Goal: Check status: Check status

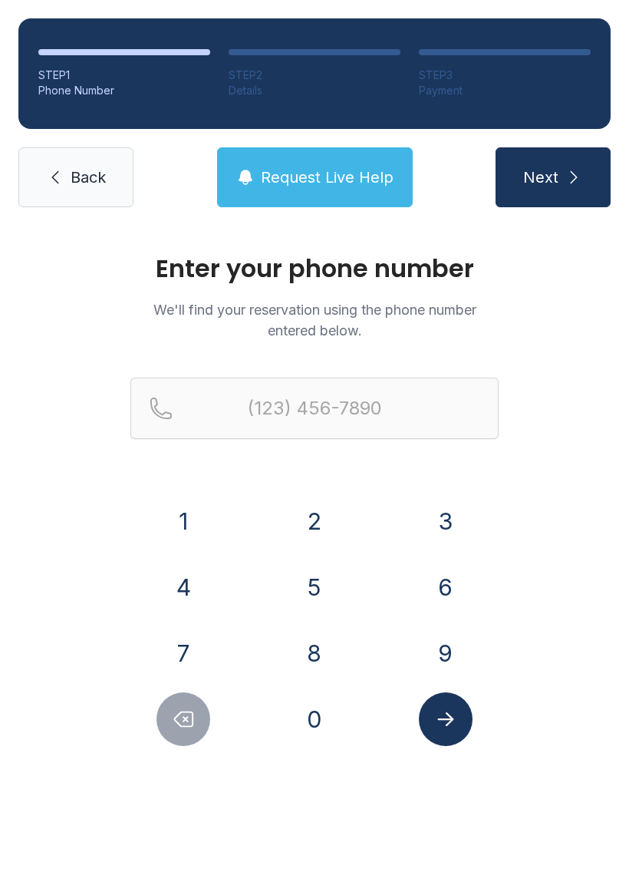
click at [312, 530] on button "2" at bounding box center [315, 521] width 54 height 54
click at [318, 585] on button "5" at bounding box center [315, 587] width 54 height 54
click at [312, 542] on button "2" at bounding box center [315, 521] width 54 height 54
click at [322, 584] on button "5" at bounding box center [315, 587] width 54 height 54
click at [327, 520] on button "2" at bounding box center [315, 521] width 54 height 54
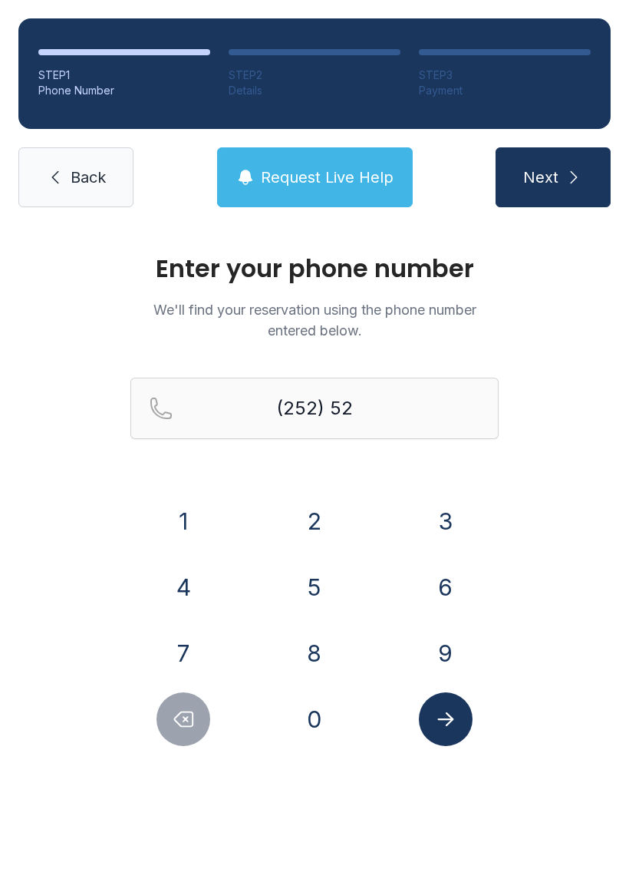
click at [209, 522] on button "1" at bounding box center [184, 521] width 54 height 54
click at [316, 720] on button "0" at bounding box center [315, 719] width 54 height 54
click at [314, 652] on button "8" at bounding box center [315, 653] width 54 height 54
click at [207, 592] on button "4" at bounding box center [184, 587] width 54 height 54
click at [318, 651] on button "8" at bounding box center [315, 653] width 54 height 54
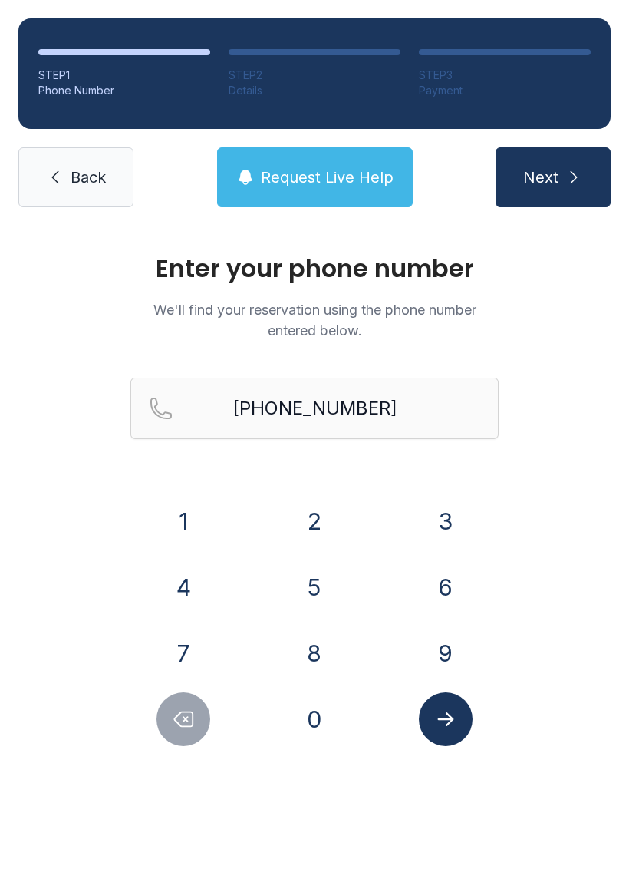
click at [435, 714] on icon "Submit lookup form" at bounding box center [445, 718] width 23 height 23
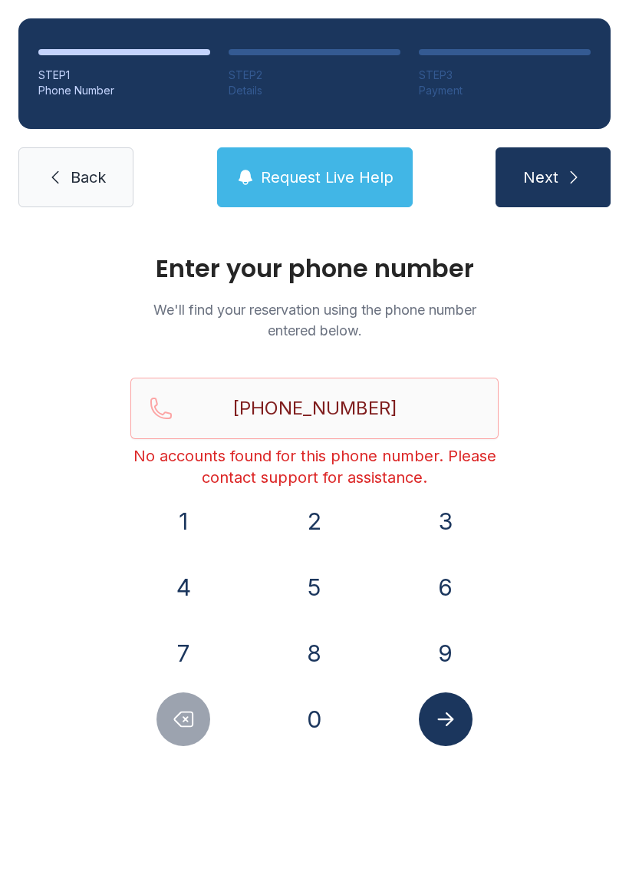
click at [292, 186] on span "Request Live Help" at bounding box center [327, 177] width 133 height 21
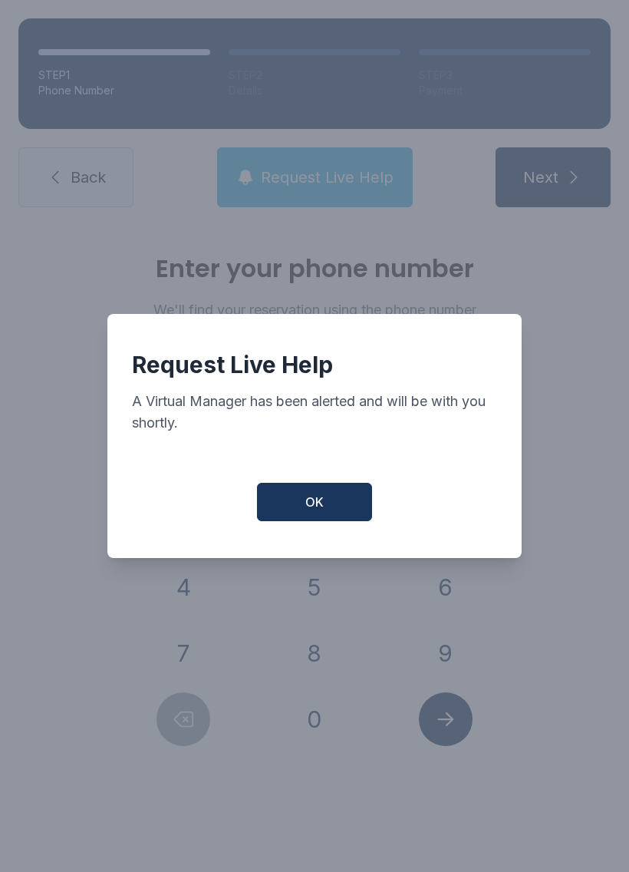
click at [305, 509] on button "OK" at bounding box center [314, 502] width 115 height 38
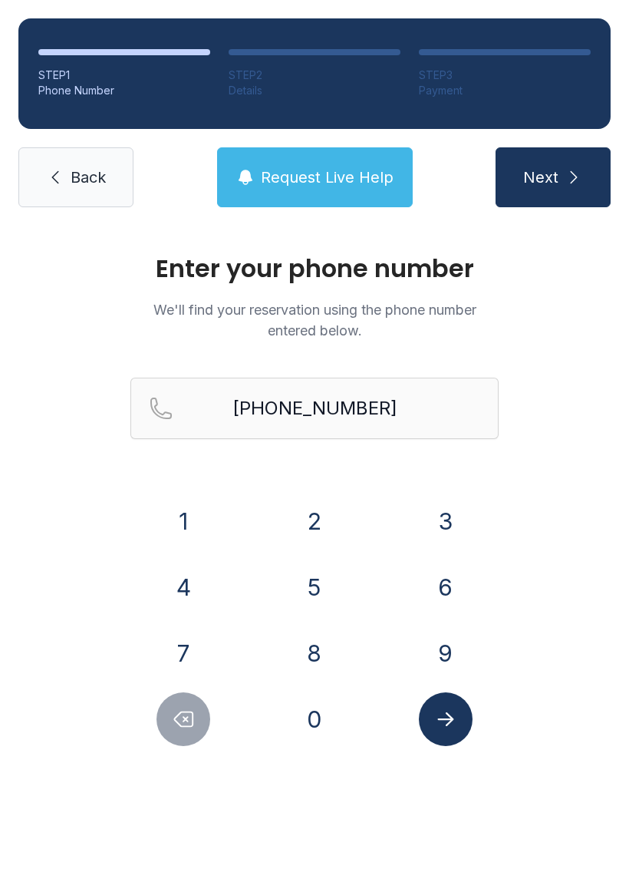
click at [183, 717] on icon "Delete number" at bounding box center [184, 719] width 18 height 15
click at [183, 716] on icon "Delete number" at bounding box center [183, 718] width 23 height 23
click at [163, 707] on button "Delete number" at bounding box center [184, 719] width 54 height 54
click at [154, 702] on div at bounding box center [183, 719] width 107 height 54
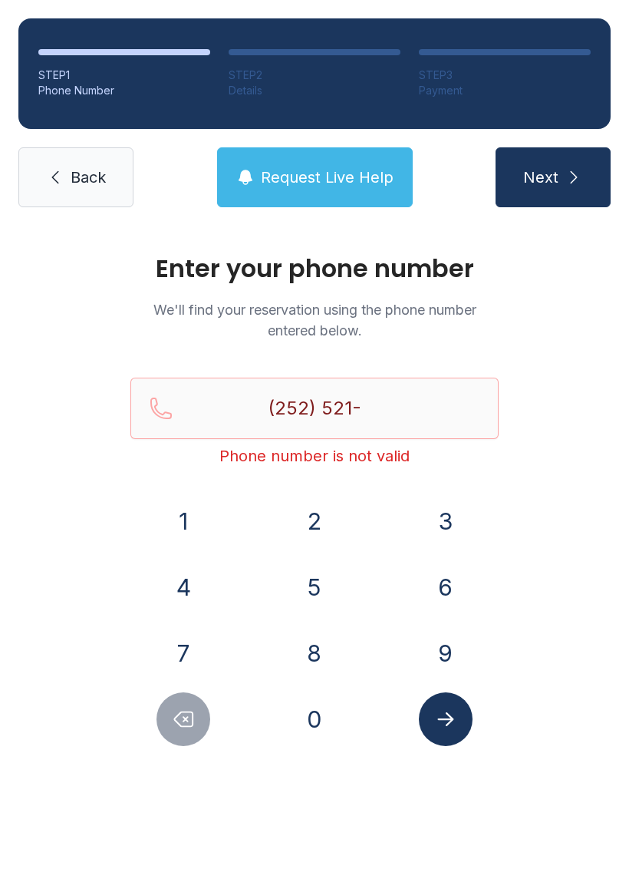
click at [170, 695] on button "Delete number" at bounding box center [184, 719] width 54 height 54
click at [168, 692] on div at bounding box center [183, 719] width 107 height 54
click at [167, 691] on div "1 2 3 4 5 6 7 8 9 0" at bounding box center [314, 620] width 368 height 252
click at [180, 687] on div "1 2 3 4 5 6 7 8 9 0" at bounding box center [314, 620] width 368 height 252
click at [178, 698] on button "Delete number" at bounding box center [184, 719] width 54 height 54
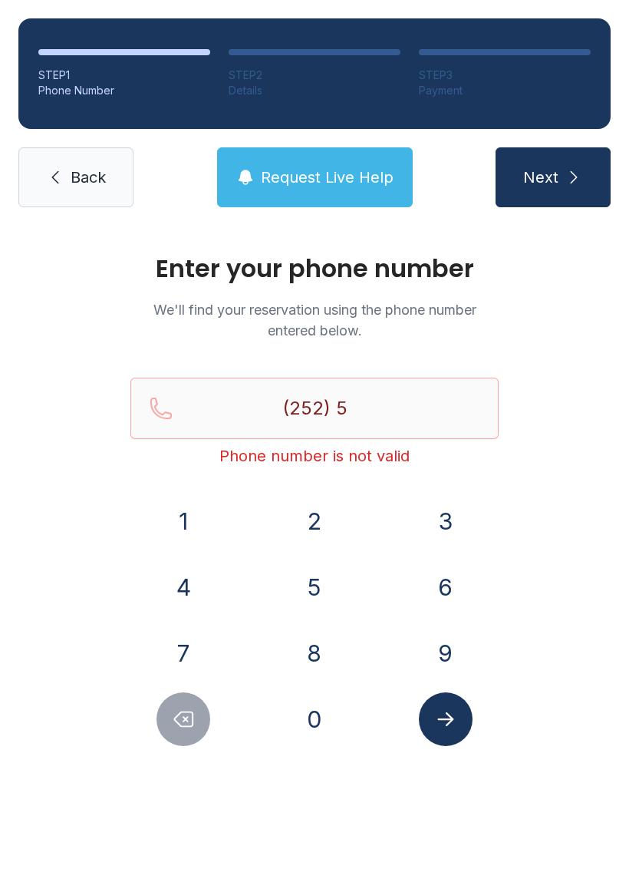
click at [177, 697] on button "Delete number" at bounding box center [184, 719] width 54 height 54
click at [157, 690] on div "1 2 3 4 5 6 7 8 9 0" at bounding box center [314, 620] width 368 height 252
click at [170, 701] on button "Delete number" at bounding box center [184, 719] width 54 height 54
type input "(2"
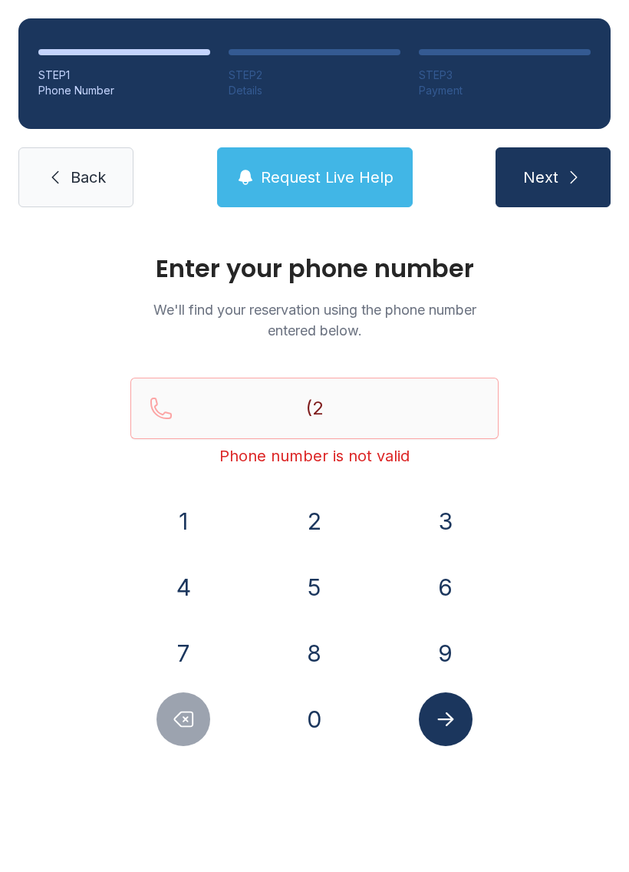
click at [181, 700] on button "Delete number" at bounding box center [184, 719] width 54 height 54
click at [306, 149] on button "Request Live Help" at bounding box center [315, 177] width 196 height 60
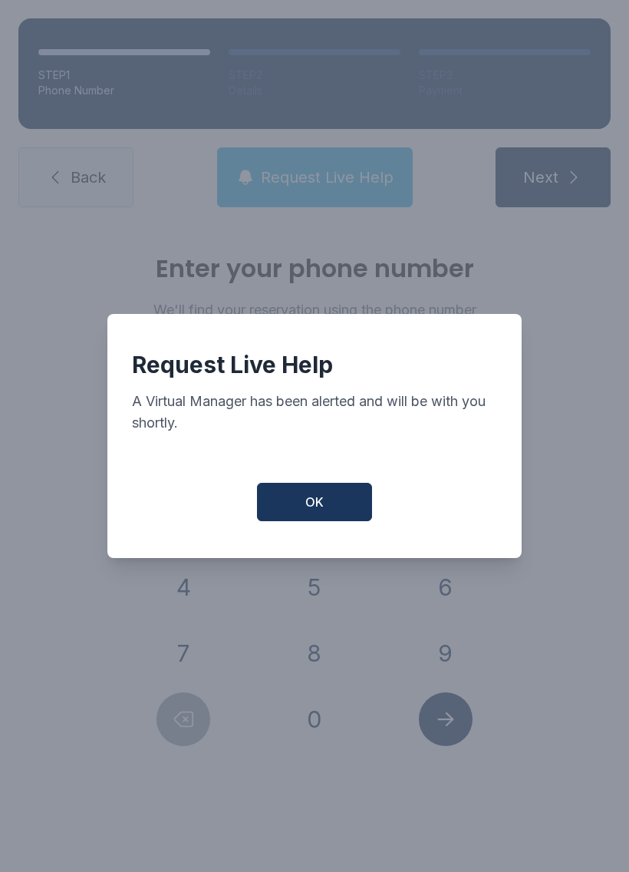
click at [307, 508] on span "OK" at bounding box center [314, 502] width 18 height 18
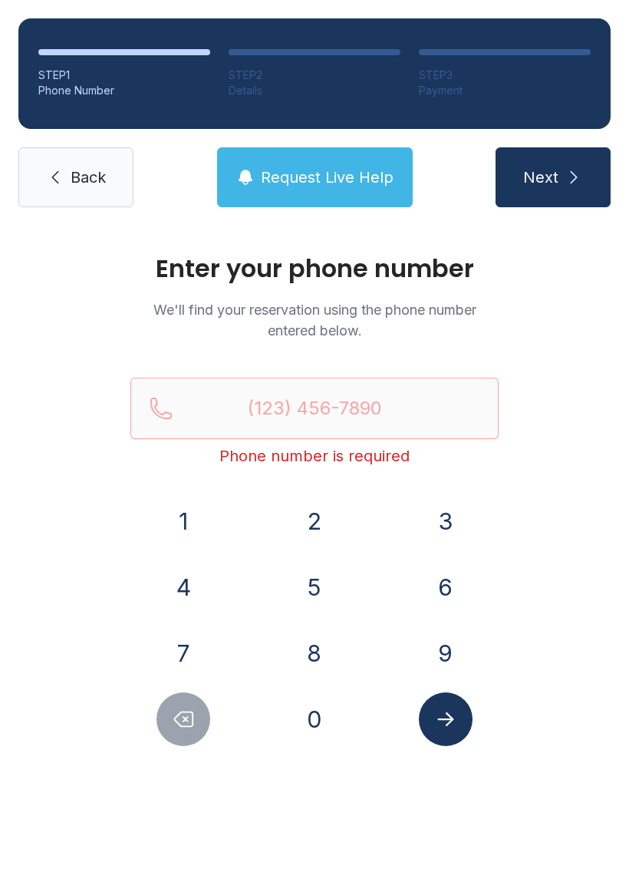
click at [329, 183] on span "Request Live Help" at bounding box center [327, 177] width 133 height 21
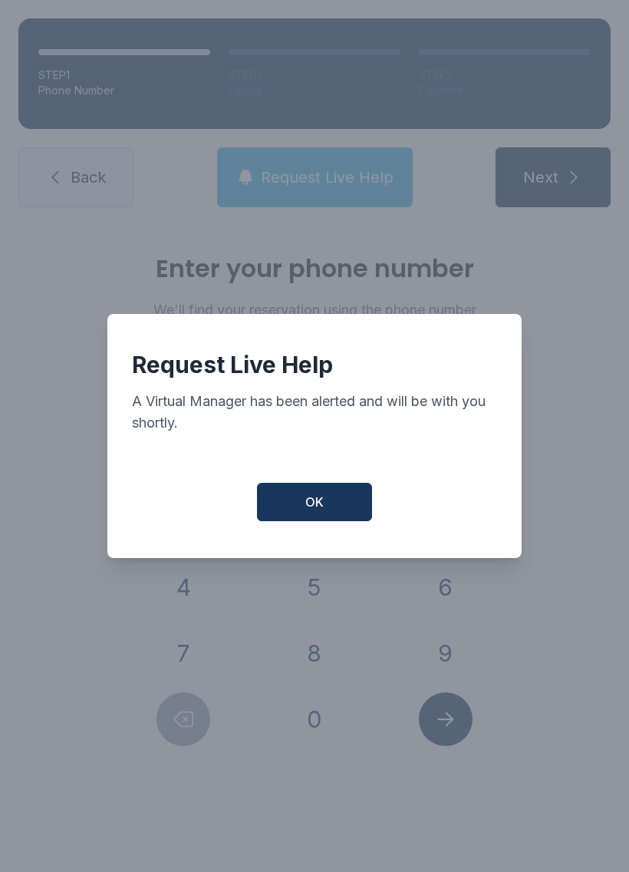
click at [298, 498] on button "OK" at bounding box center [314, 502] width 115 height 38
